Goal: Check status: Check status

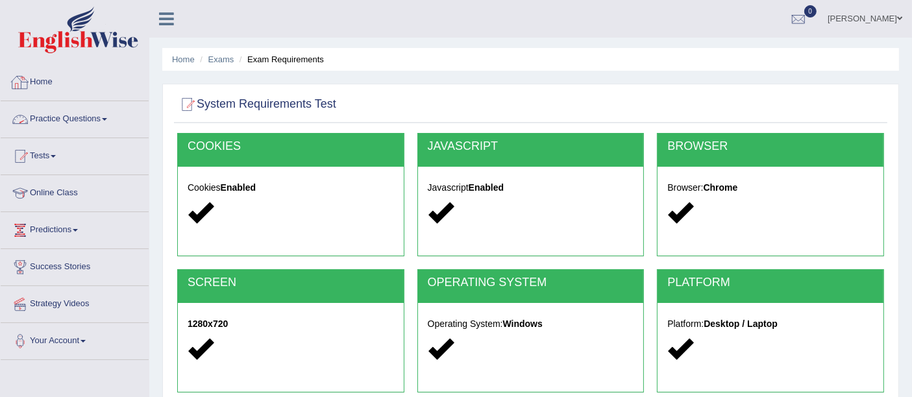
click at [54, 79] on link "Home" at bounding box center [75, 80] width 148 height 32
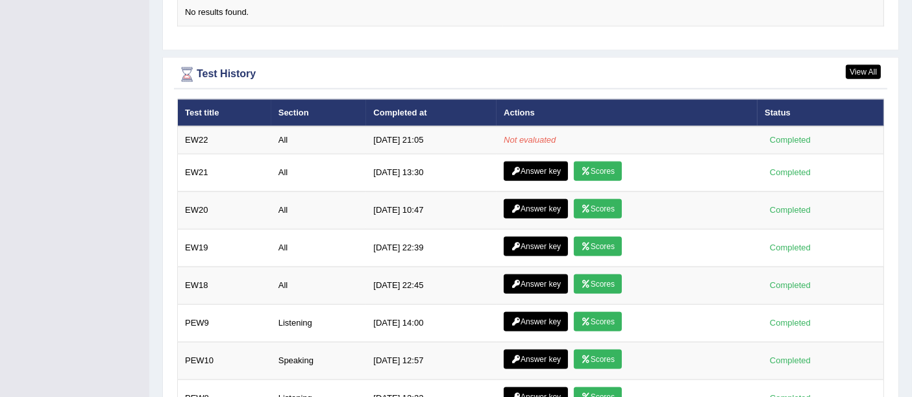
scroll to position [1554, 0]
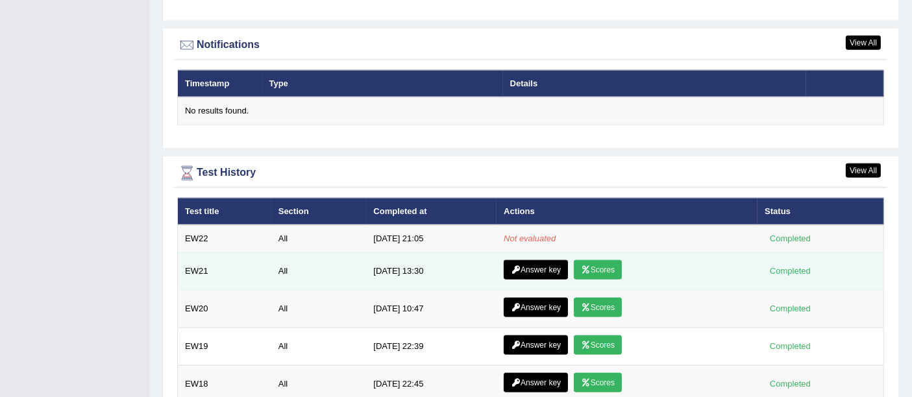
click at [591, 260] on link "Scores" at bounding box center [598, 269] width 48 height 19
